Goal: Task Accomplishment & Management: Use online tool/utility

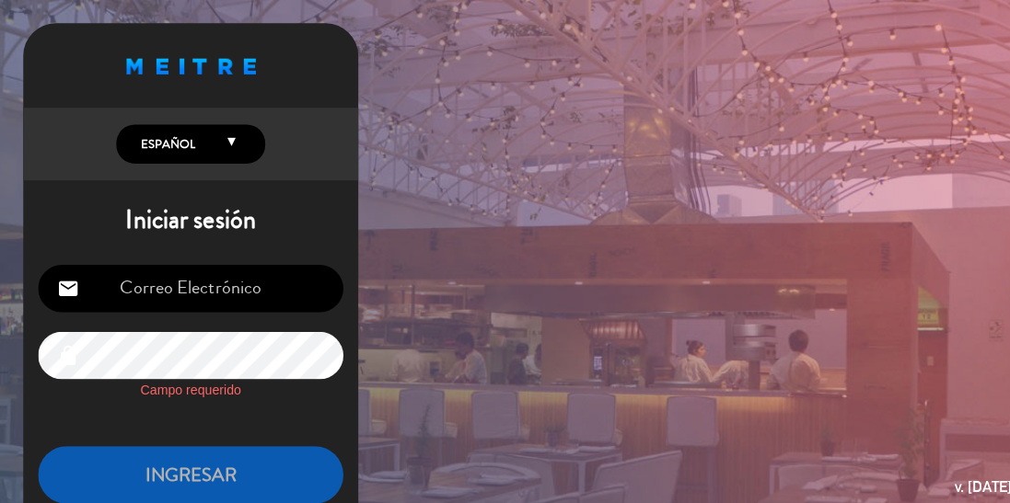
type input "[EMAIL_ADDRESS][DOMAIN_NAME]"
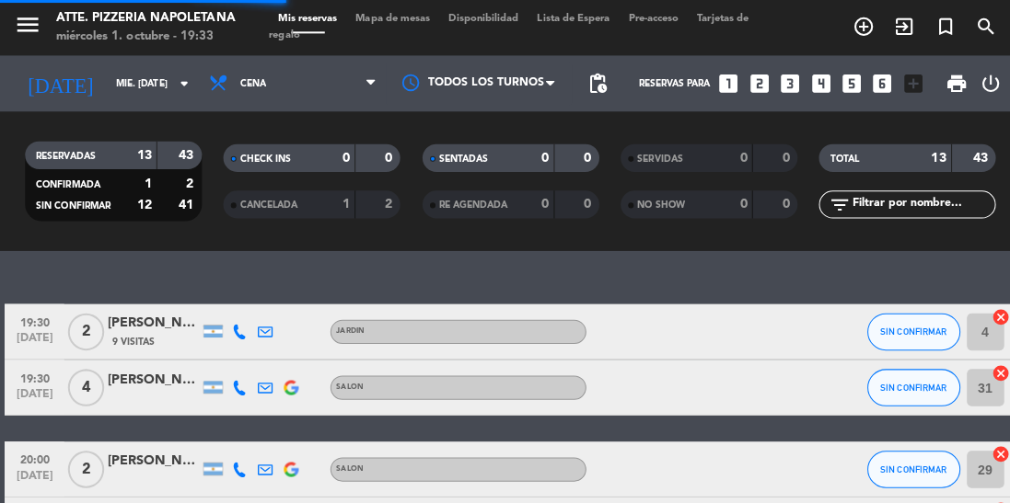
click at [381, 17] on span "Mapa de mesas" at bounding box center [388, 19] width 92 height 10
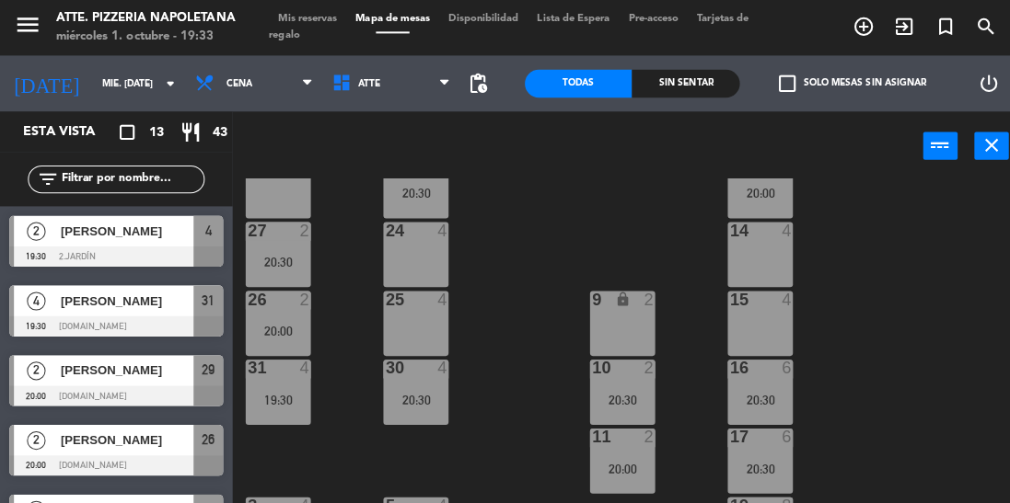
scroll to position [311, 0]
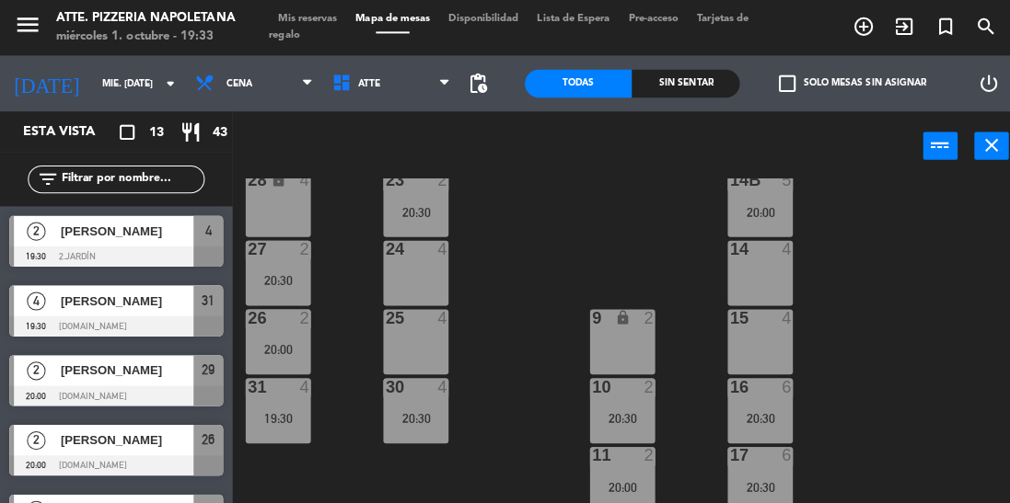
click at [281, 410] on div "19:30" at bounding box center [275, 414] width 64 height 13
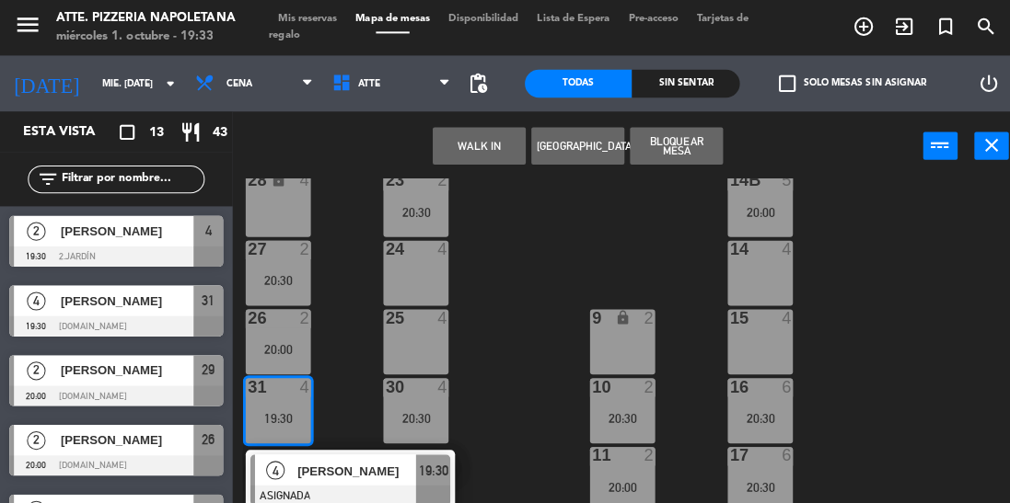
click at [400, 353] on div "25 4" at bounding box center [411, 338] width 64 height 64
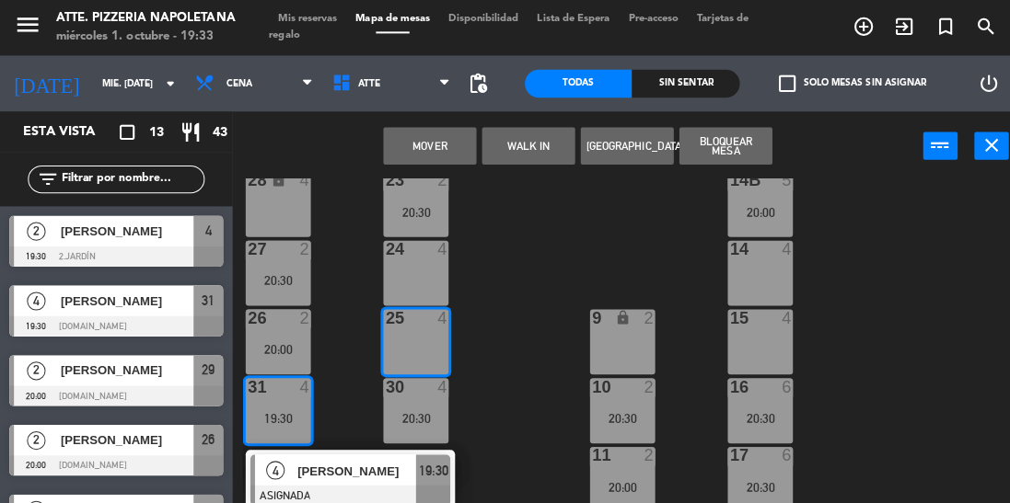
click at [416, 156] on button "Mover" at bounding box center [425, 144] width 92 height 37
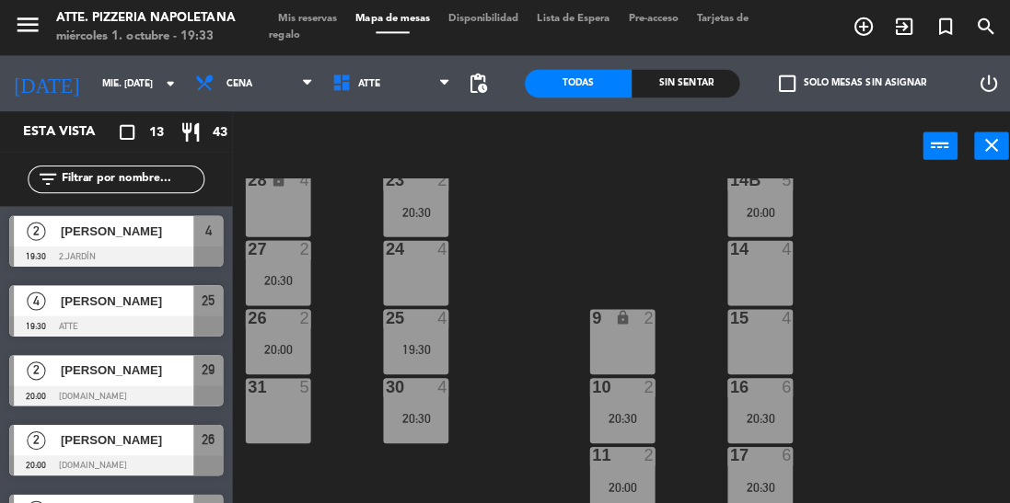
click at [405, 417] on div "20:30" at bounding box center [411, 414] width 64 height 13
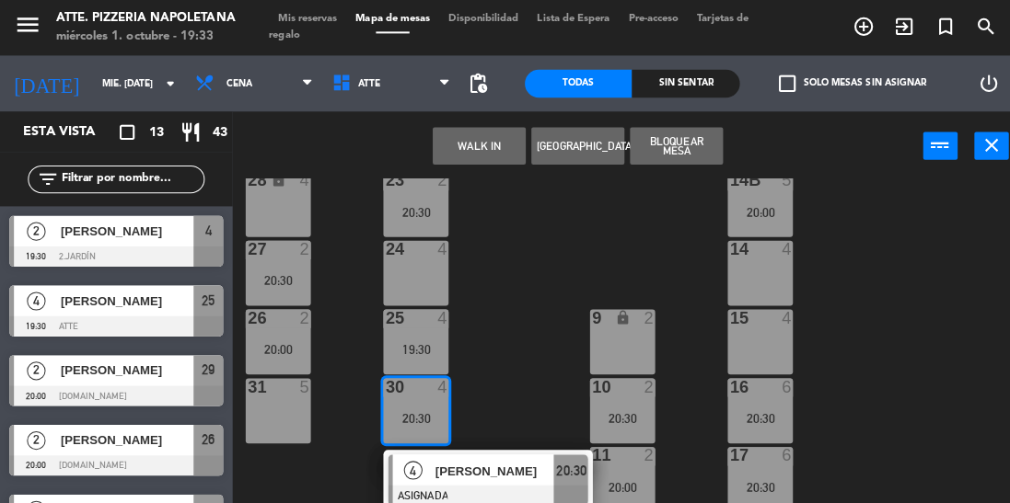
click at [401, 281] on div "24 4" at bounding box center [411, 270] width 64 height 64
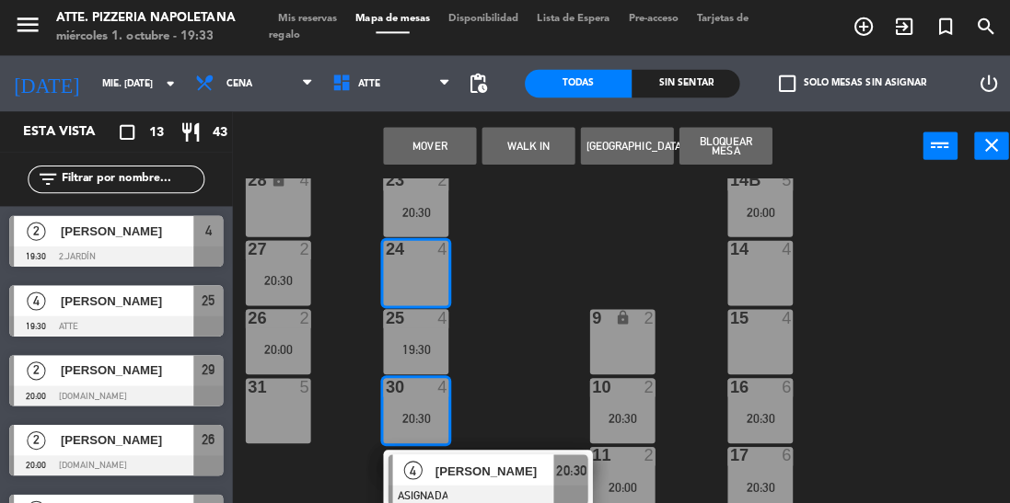
click at [403, 158] on button "Mover" at bounding box center [425, 144] width 92 height 37
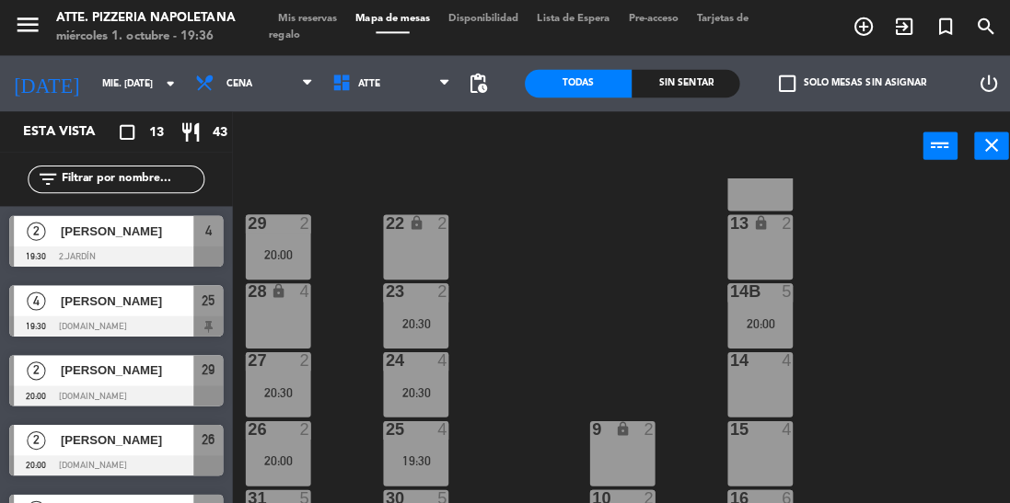
scroll to position [225, 0]
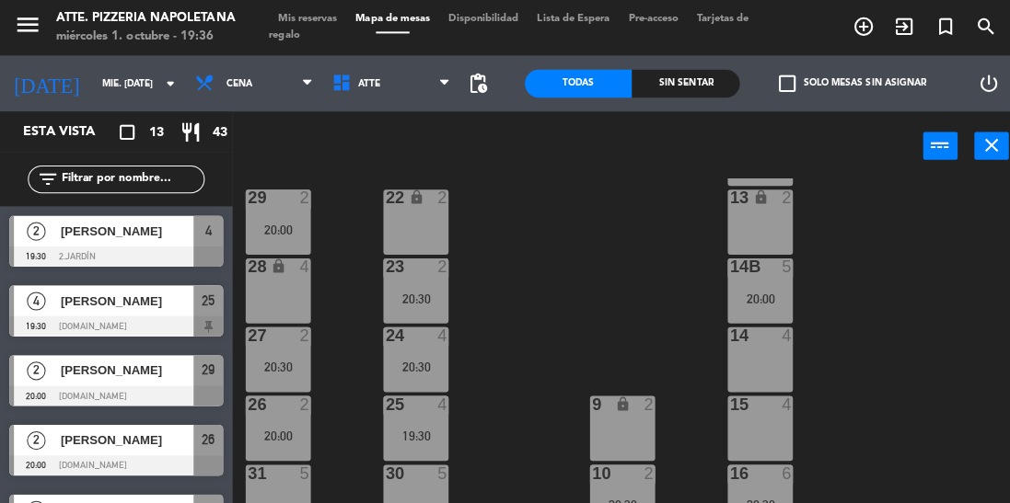
click at [92, 86] on input "mié. [DATE]" at bounding box center [159, 83] width 135 height 29
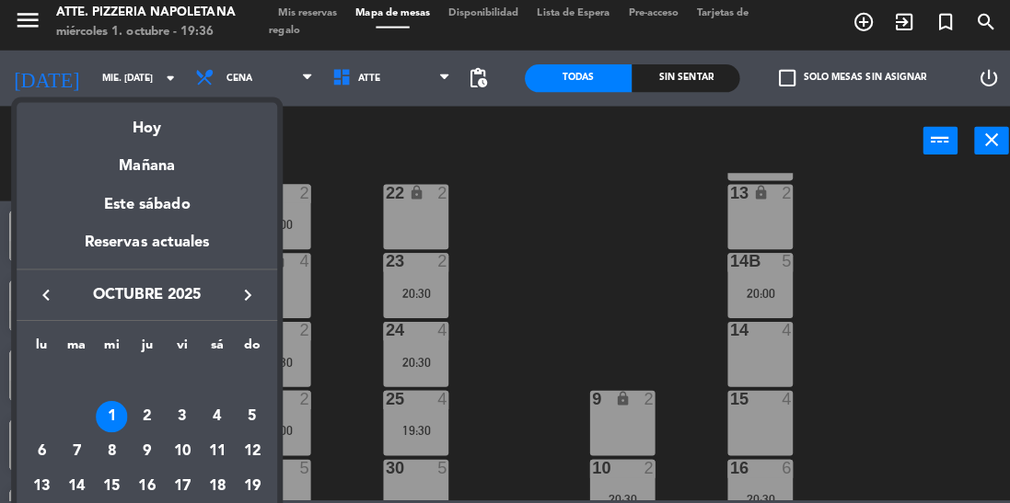
scroll to position [0, 0]
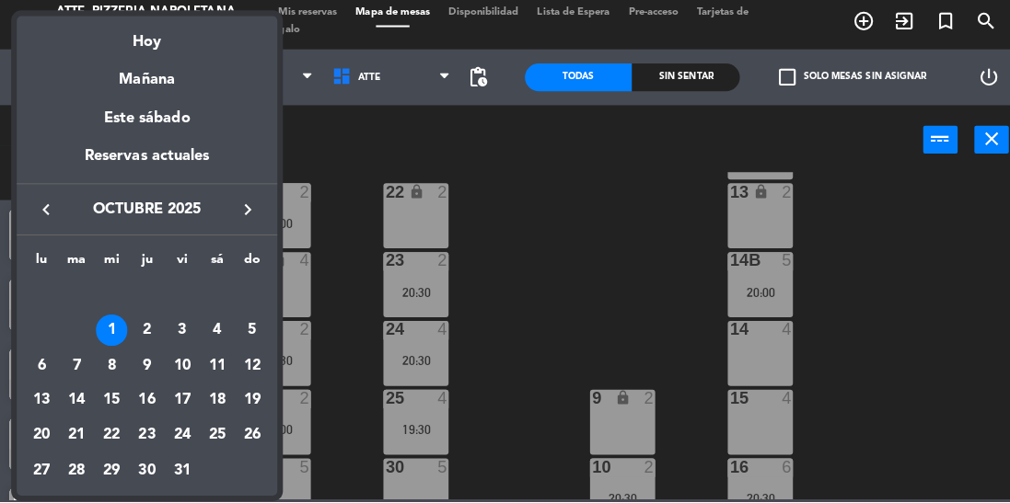
click at [178, 361] on div "10" at bounding box center [180, 367] width 31 height 31
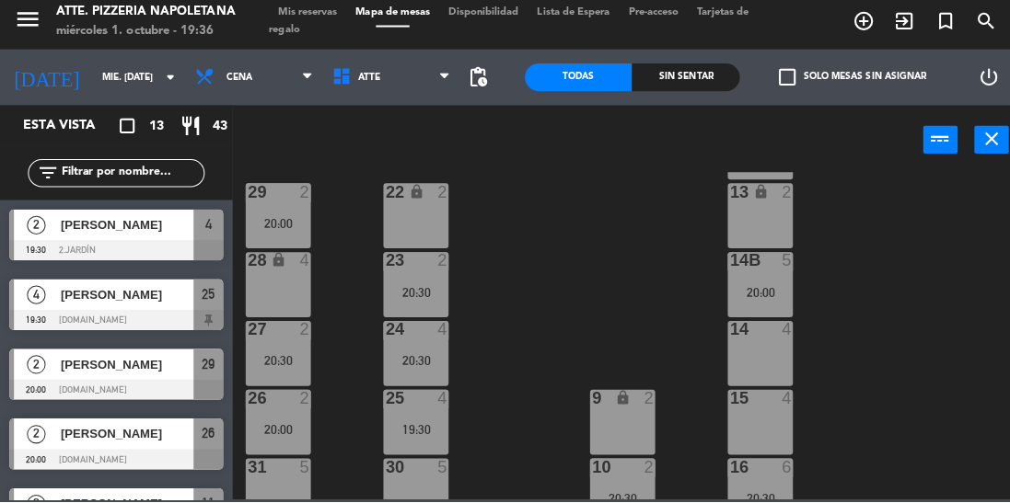
type input "vie. [DATE]"
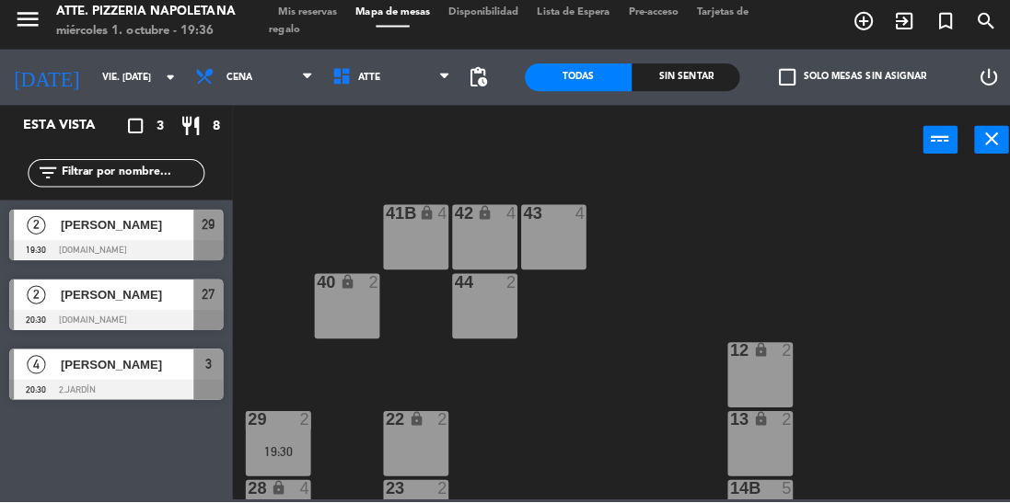
click at [156, 369] on span "[PERSON_NAME]" at bounding box center [126, 366] width 132 height 19
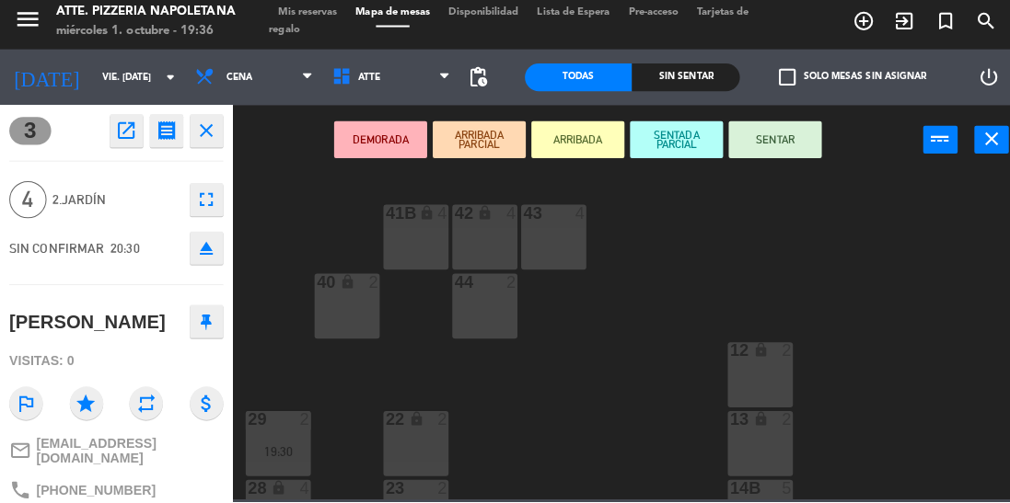
click at [606, 273] on div "43 4 42 lock 4 41B lock 4 44 2 40 lock 2 12 lock 2 13 lock 2 29 2 19:30 22 lock…" at bounding box center [624, 339] width 769 height 324
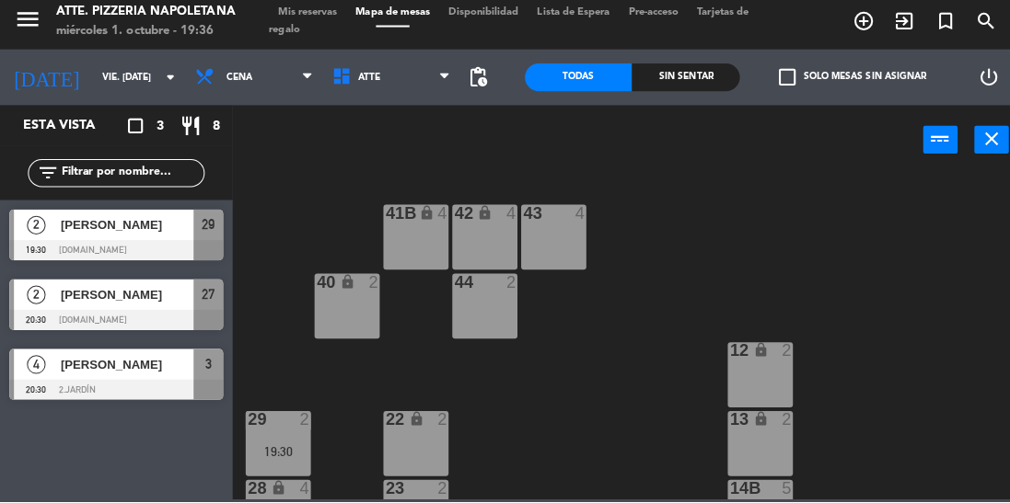
click at [315, 20] on span "Mis reservas" at bounding box center [304, 19] width 76 height 10
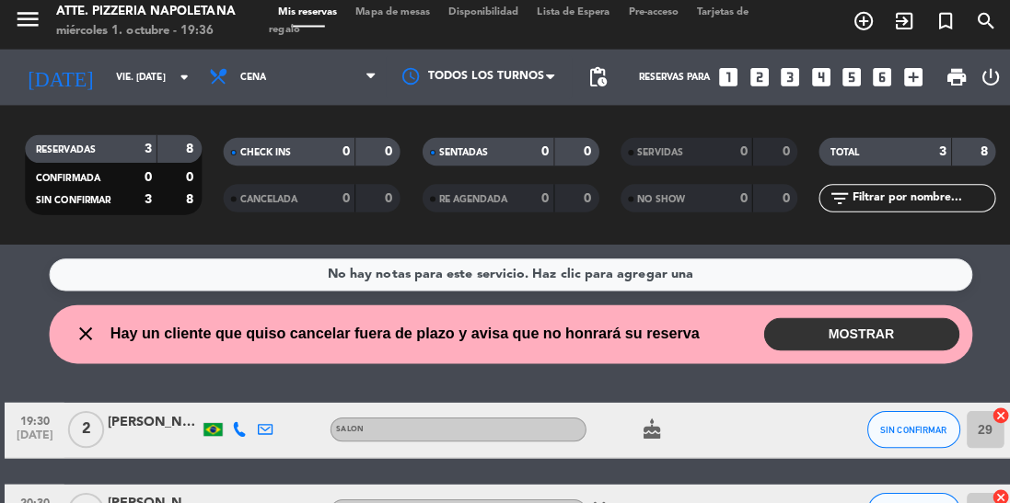
click at [803, 339] on button "MOSTRAR" at bounding box center [852, 337] width 193 height 32
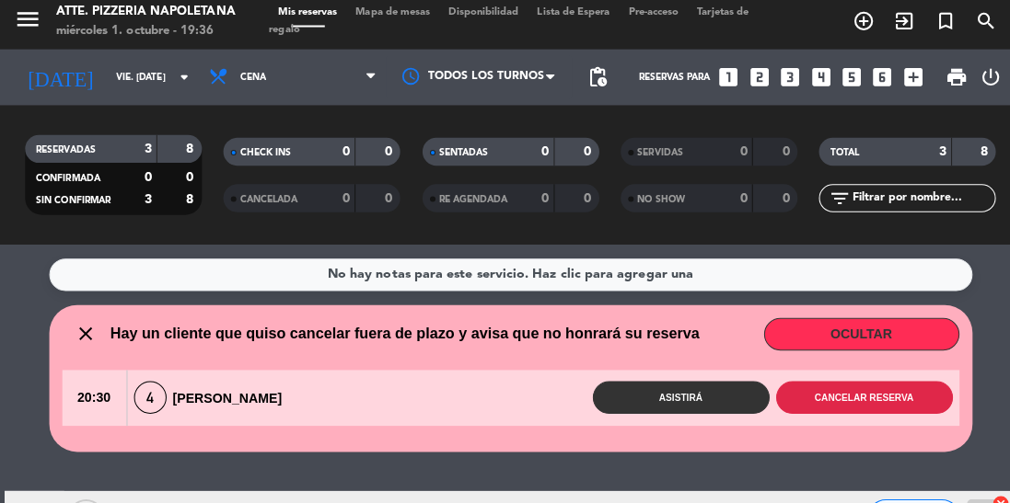
click at [812, 387] on button "Cancelar reserva" at bounding box center [855, 400] width 175 height 32
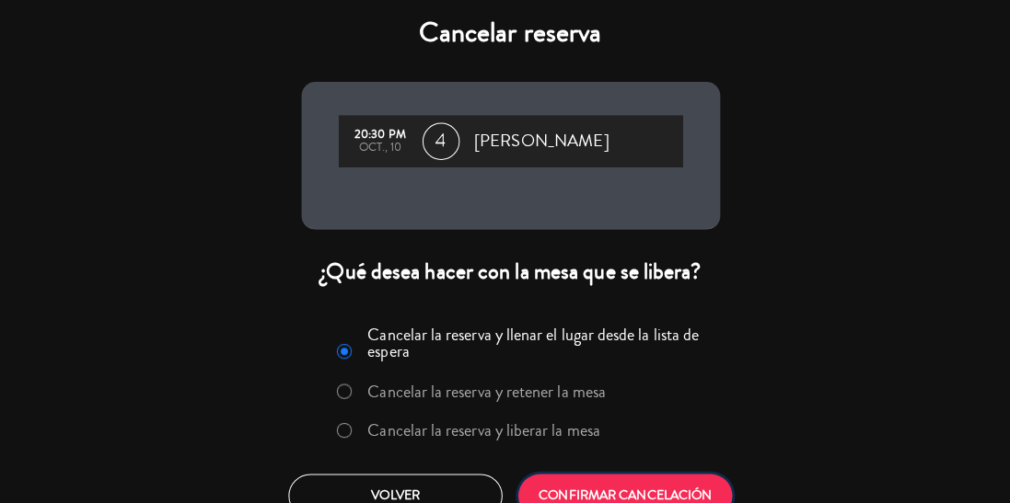
click at [678, 502] on button "CONFIRMAR CANCELACIÓN" at bounding box center [619, 497] width 212 height 43
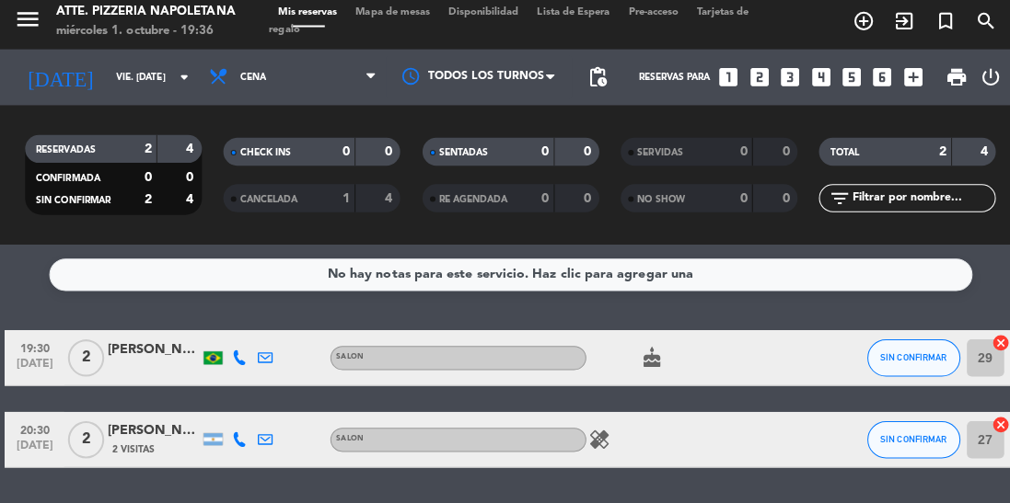
click at [126, 87] on input "vie. [DATE]" at bounding box center [173, 83] width 135 height 29
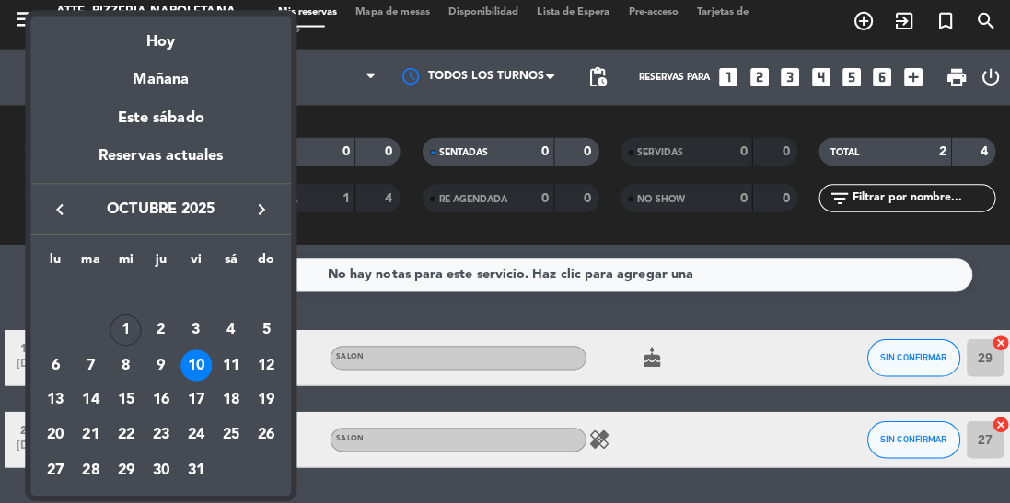
click at [156, 49] on div "Hoy" at bounding box center [159, 41] width 258 height 38
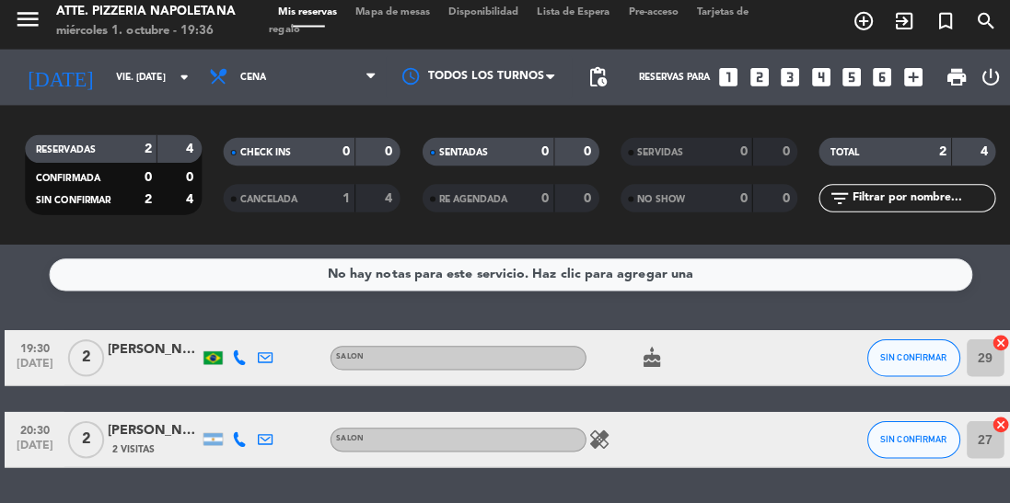
type input "mié. [DATE]"
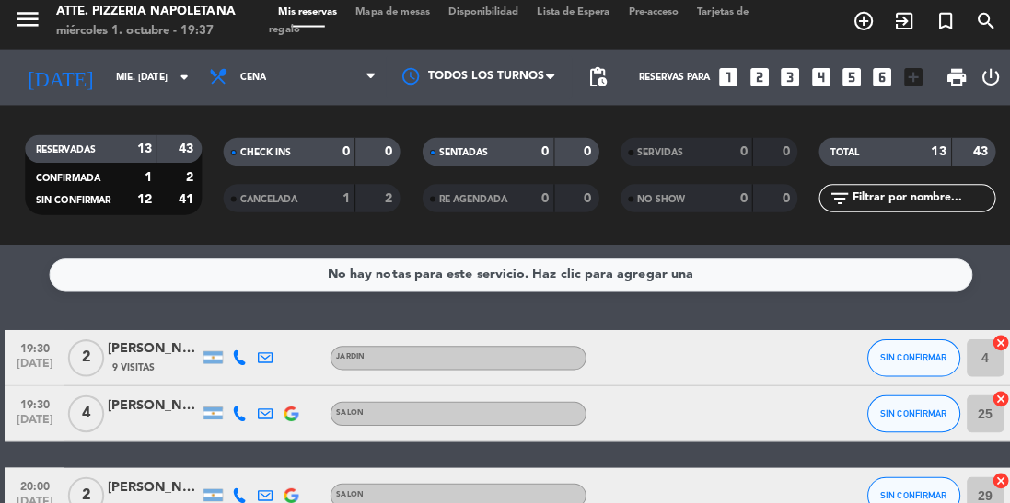
click at [372, 19] on span "Mapa de mesas" at bounding box center [388, 19] width 92 height 10
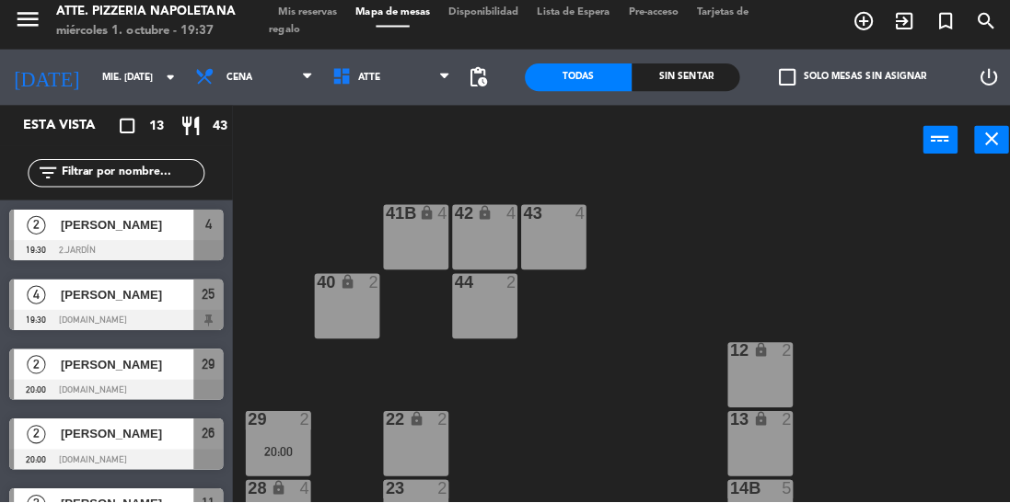
click at [73, 451] on div at bounding box center [115, 461] width 212 height 20
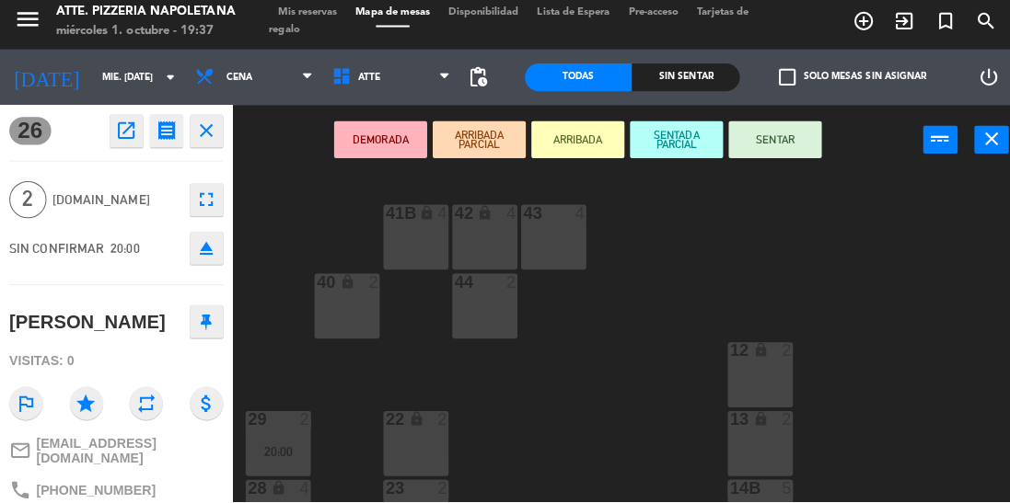
click at [790, 137] on button "SENTAR" at bounding box center [767, 144] width 92 height 37
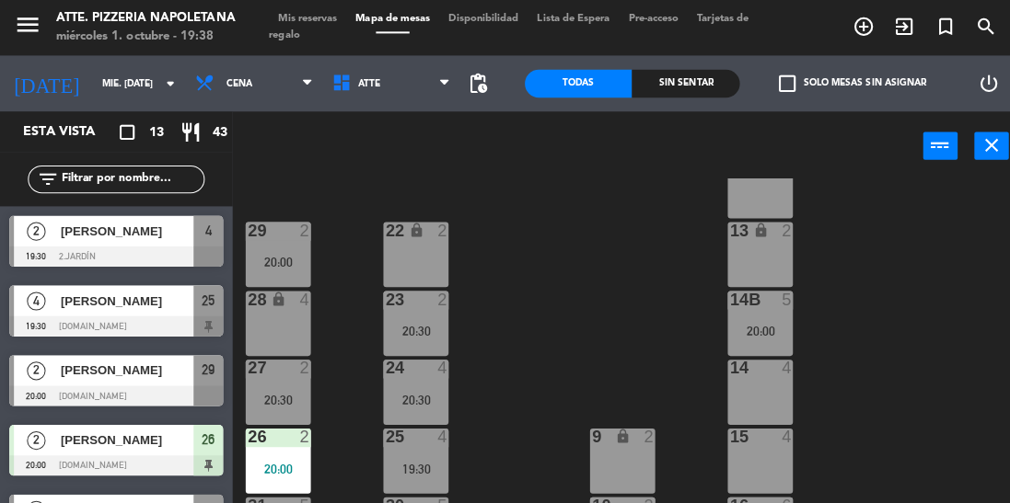
click at [142, 229] on span "[PERSON_NAME]" at bounding box center [126, 228] width 132 height 19
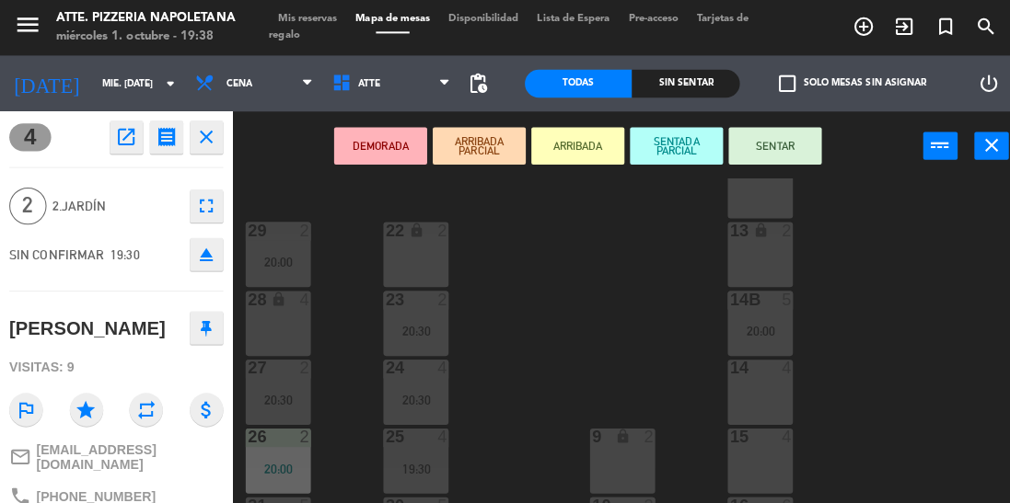
click at [773, 160] on button "SENTAR" at bounding box center [767, 144] width 92 height 37
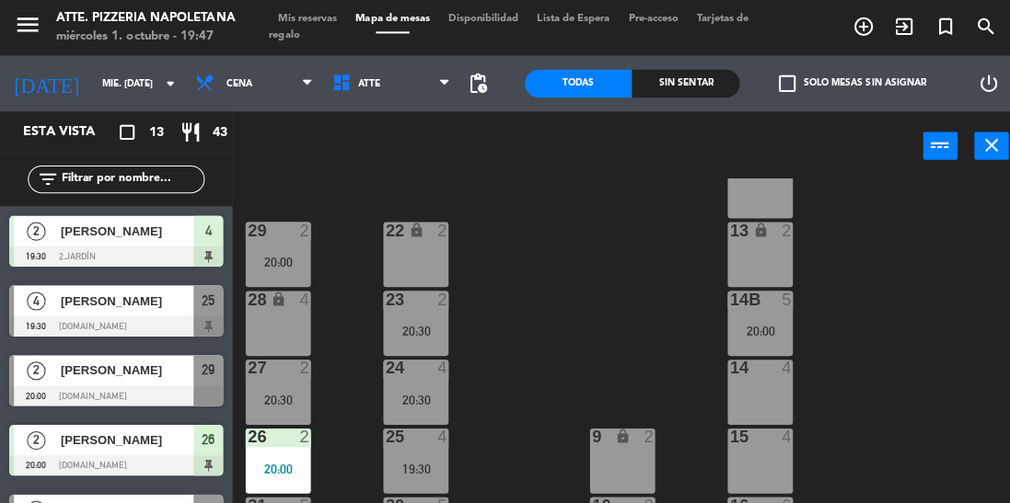
click at [999, 219] on div "43 4 42 lock 4 41B lock 4 44 2 40 lock 2 12 lock 2 13 lock 2 29 2 20:00 22 lock…" at bounding box center [624, 383] width 769 height 412
click at [999, 237] on div "43 4 42 lock 4 41B lock 4 44 2 40 lock 2 12 lock 2 13 lock 2 29 2 20:00 22 lock…" at bounding box center [624, 383] width 769 height 412
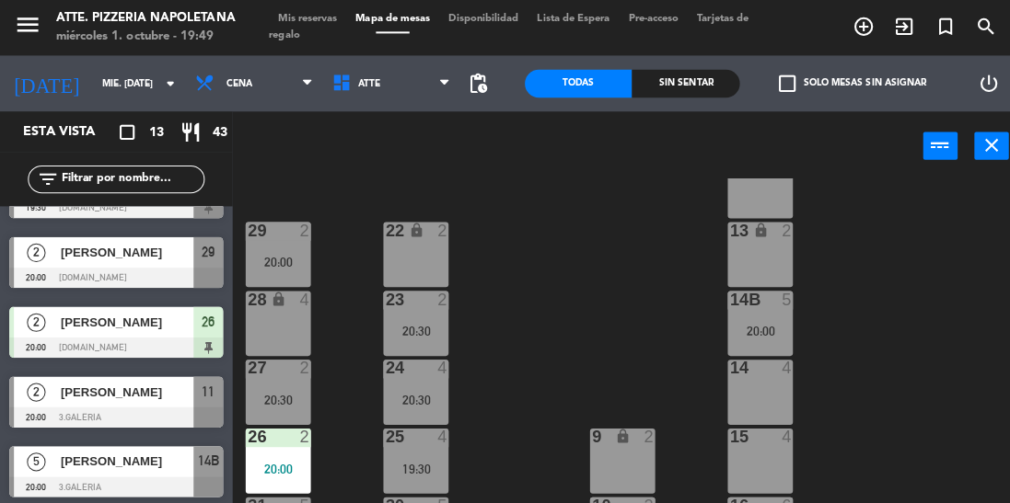
scroll to position [118, 0]
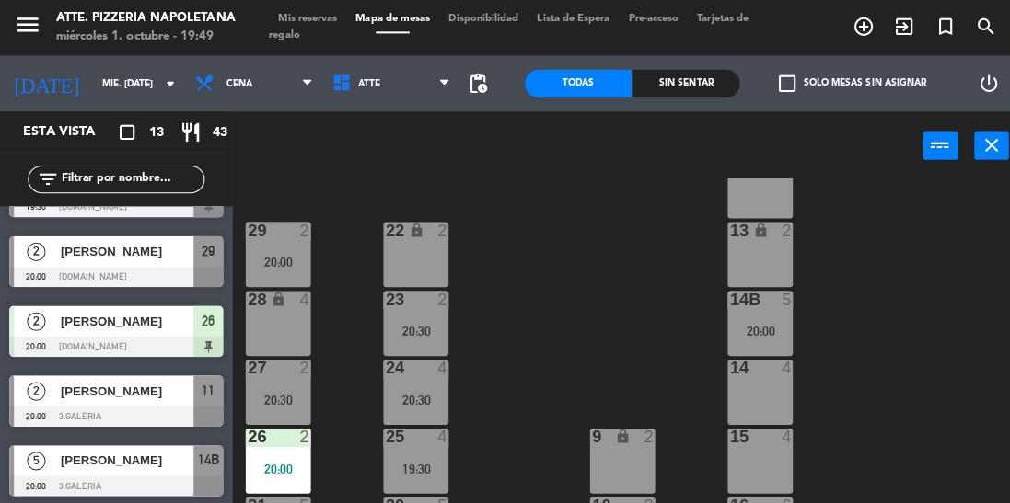
click at [98, 409] on div at bounding box center [115, 412] width 212 height 20
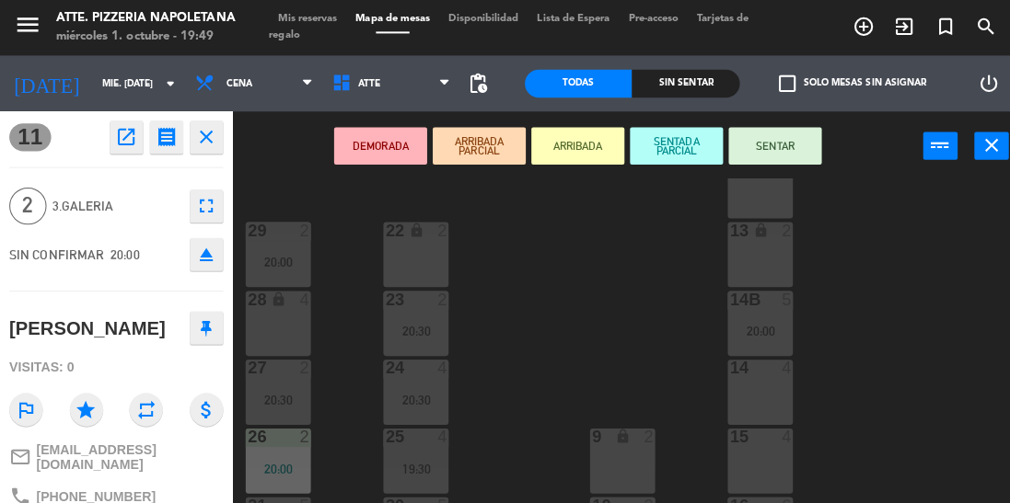
click at [767, 147] on button "SENTAR" at bounding box center [767, 144] width 92 height 37
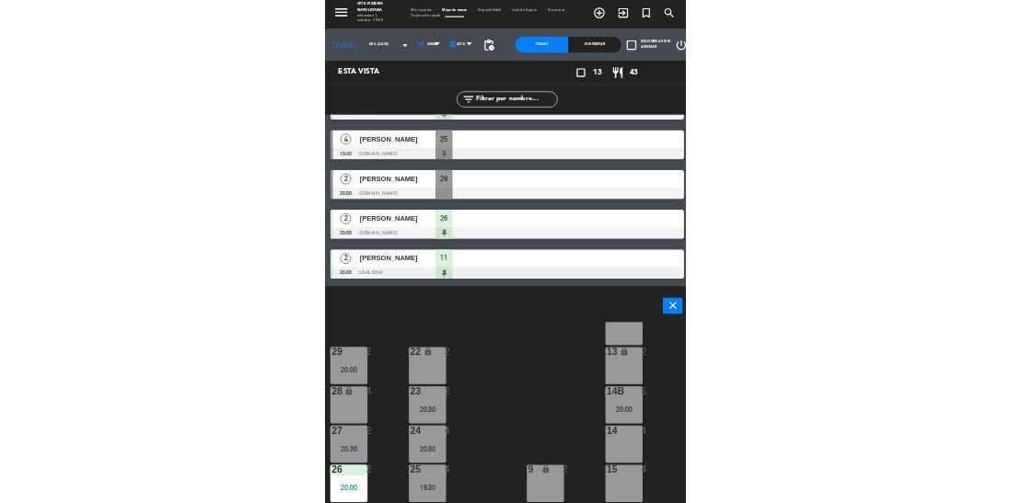
scroll to position [2, 0]
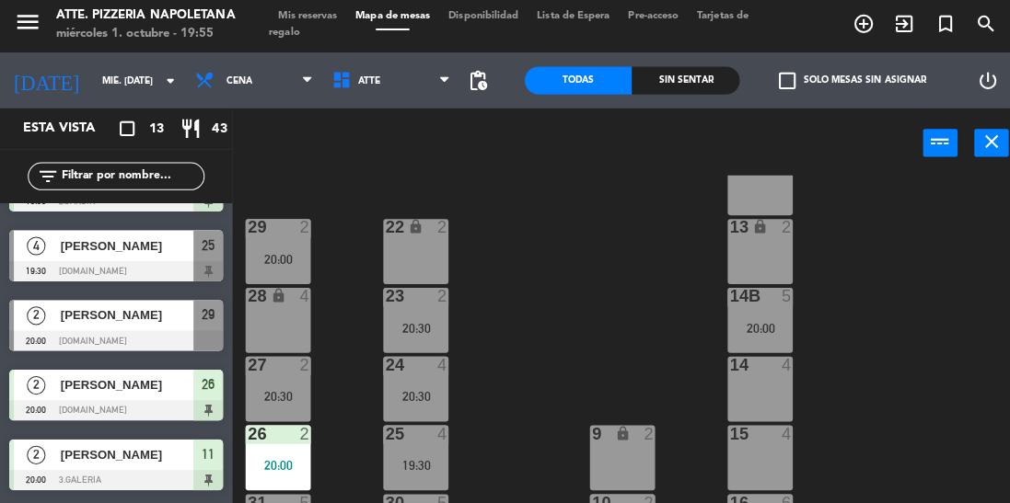
click at [92, 303] on div "[PERSON_NAME]" at bounding box center [124, 315] width 133 height 30
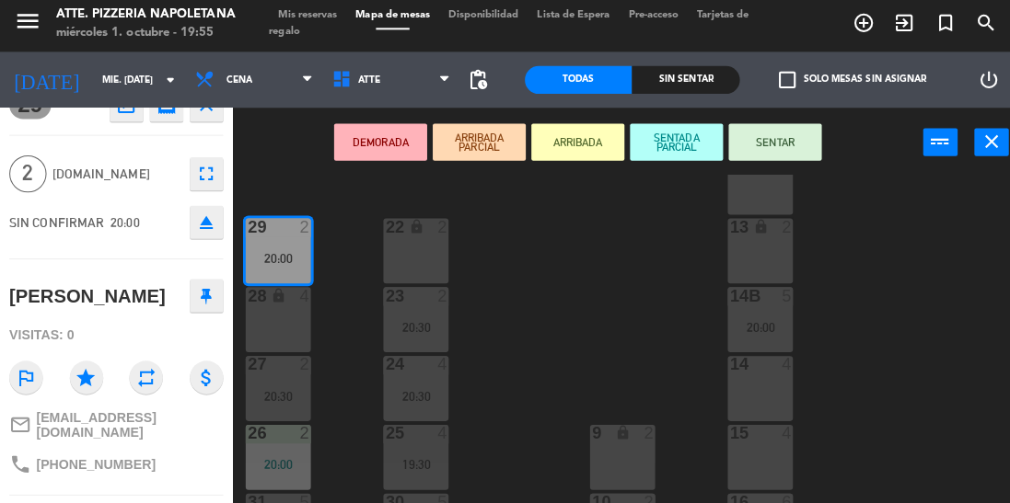
scroll to position [0, 0]
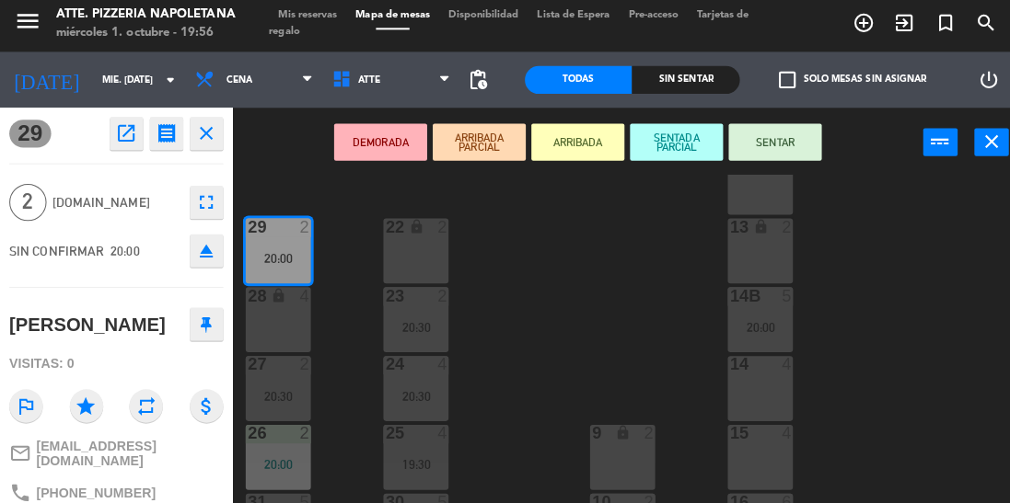
click at [749, 153] on button "SENTAR" at bounding box center [767, 144] width 92 height 37
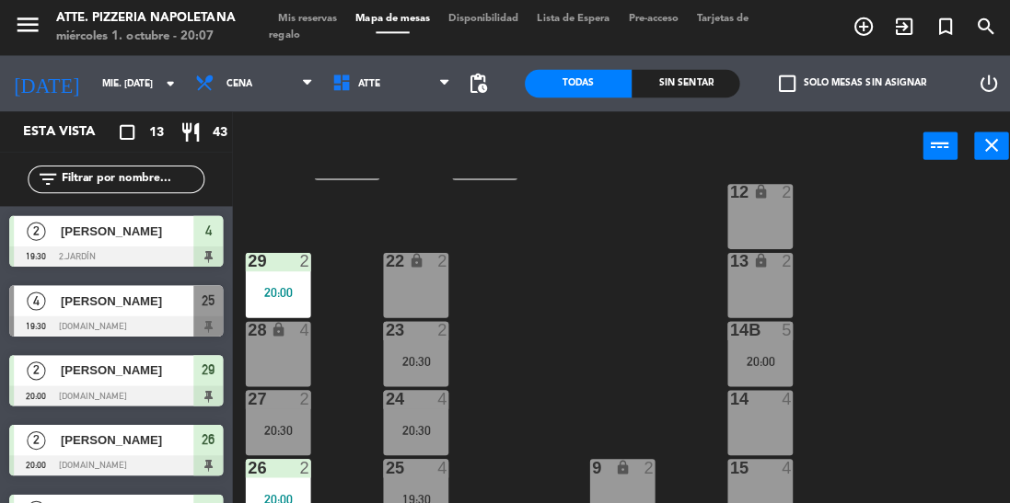
click at [659, 420] on div "43 4 42 lock 4 41B lock 4 44 2 40 lock 2 12 lock 2 13 lock 2 29 2 20:00 22 lock…" at bounding box center [624, 383] width 769 height 412
